Goal: Task Accomplishment & Management: Manage account settings

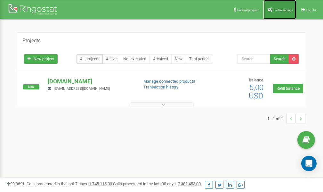
click at [284, 11] on span "Profile settings" at bounding box center [283, 10] width 20 height 4
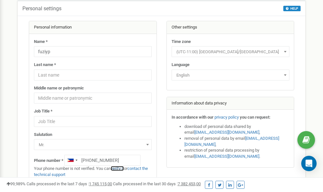
click at [123, 169] on link "verify it" at bounding box center [117, 168] width 13 height 5
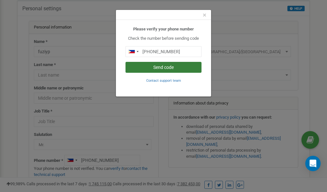
click at [175, 69] on button "Send code" at bounding box center [164, 67] width 76 height 11
